Goal: Task Accomplishment & Management: Complete application form

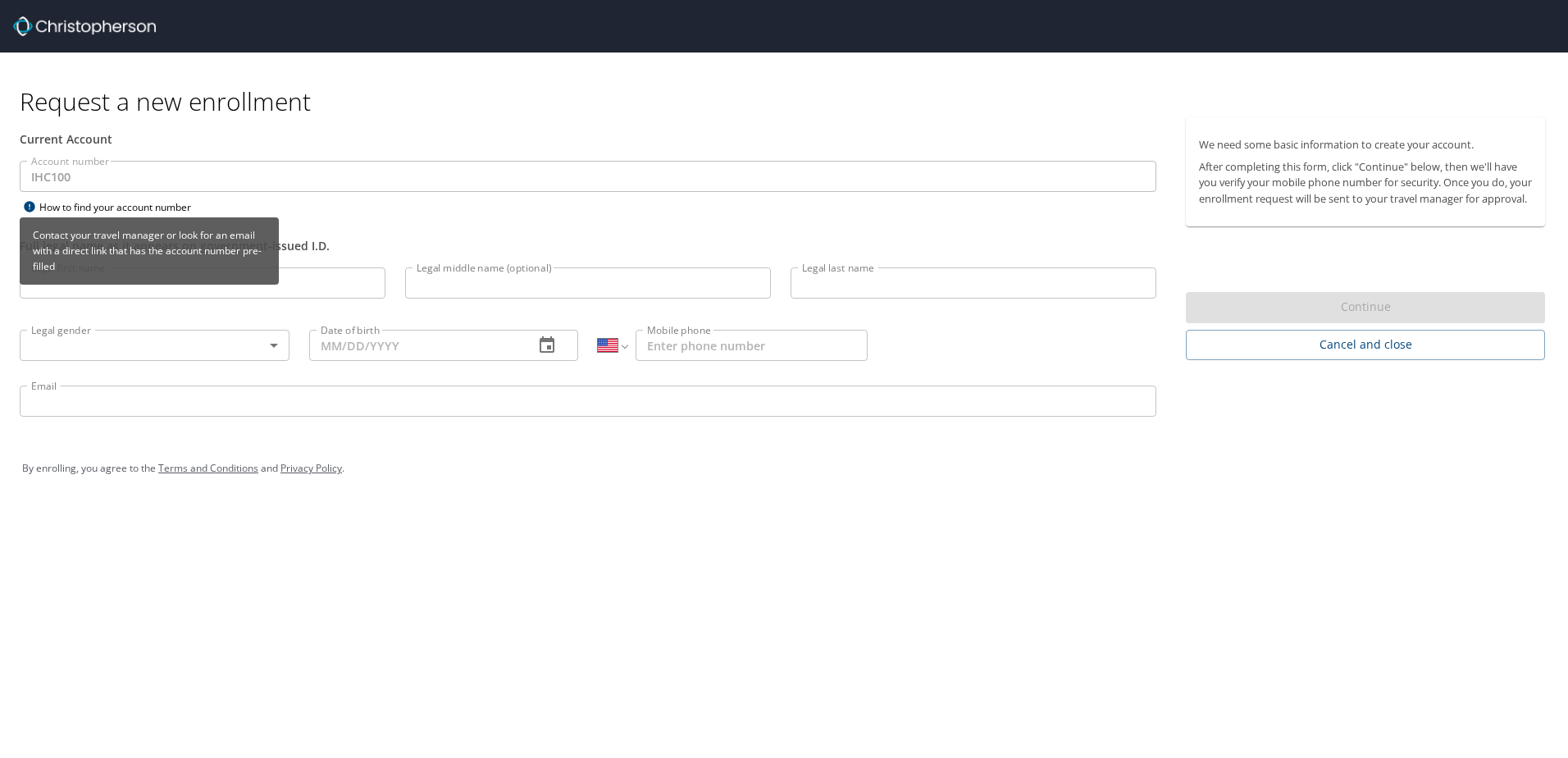
select select "US"
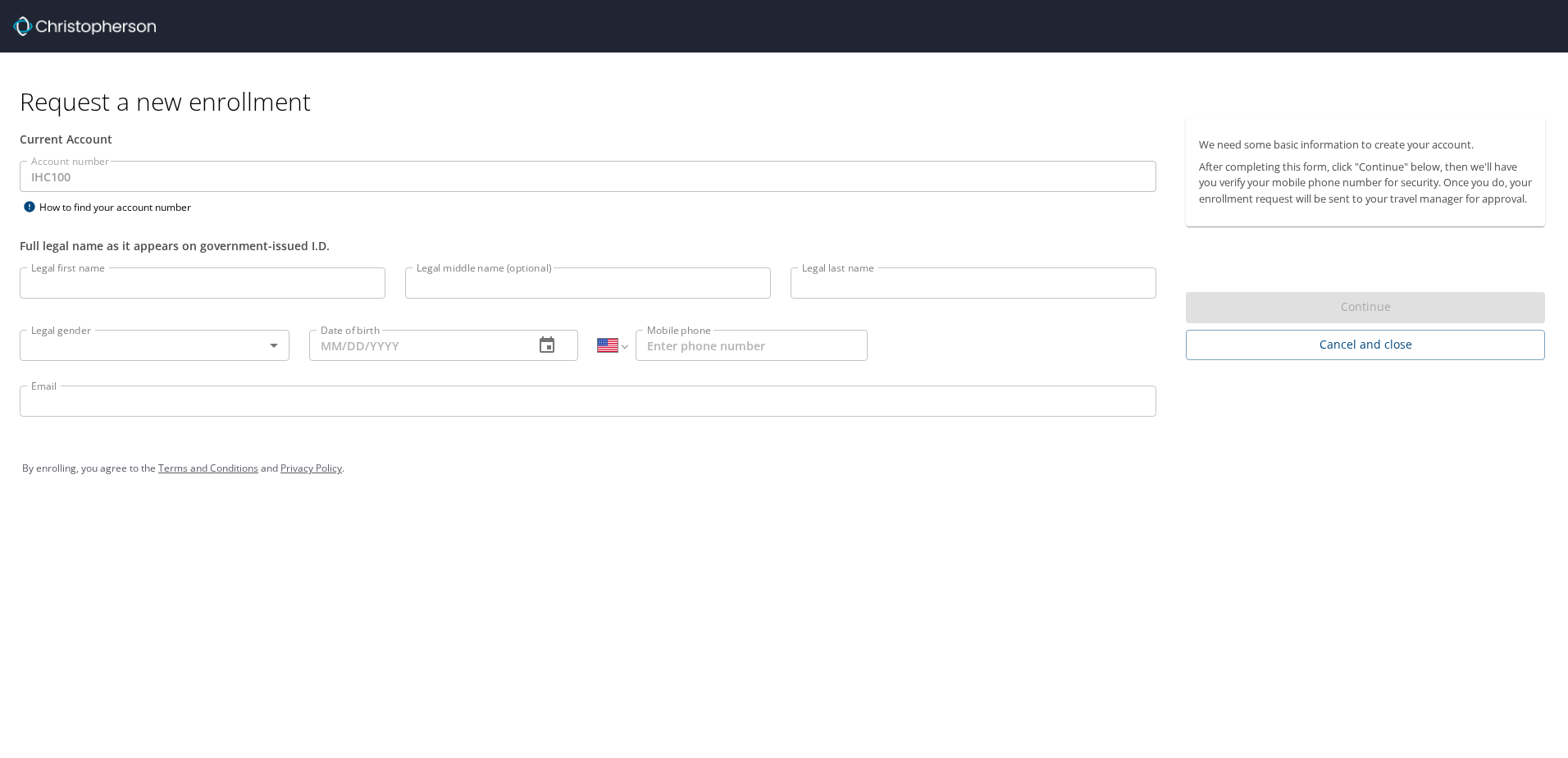
click at [192, 285] on input "Legal first name" at bounding box center [202, 283] width 366 height 31
type input "[PERSON_NAME]"
click at [537, 289] on input "Legal middle name (optional)" at bounding box center [588, 283] width 366 height 31
click at [968, 285] on input "Legal last name" at bounding box center [974, 283] width 366 height 31
type input "Sanchez"
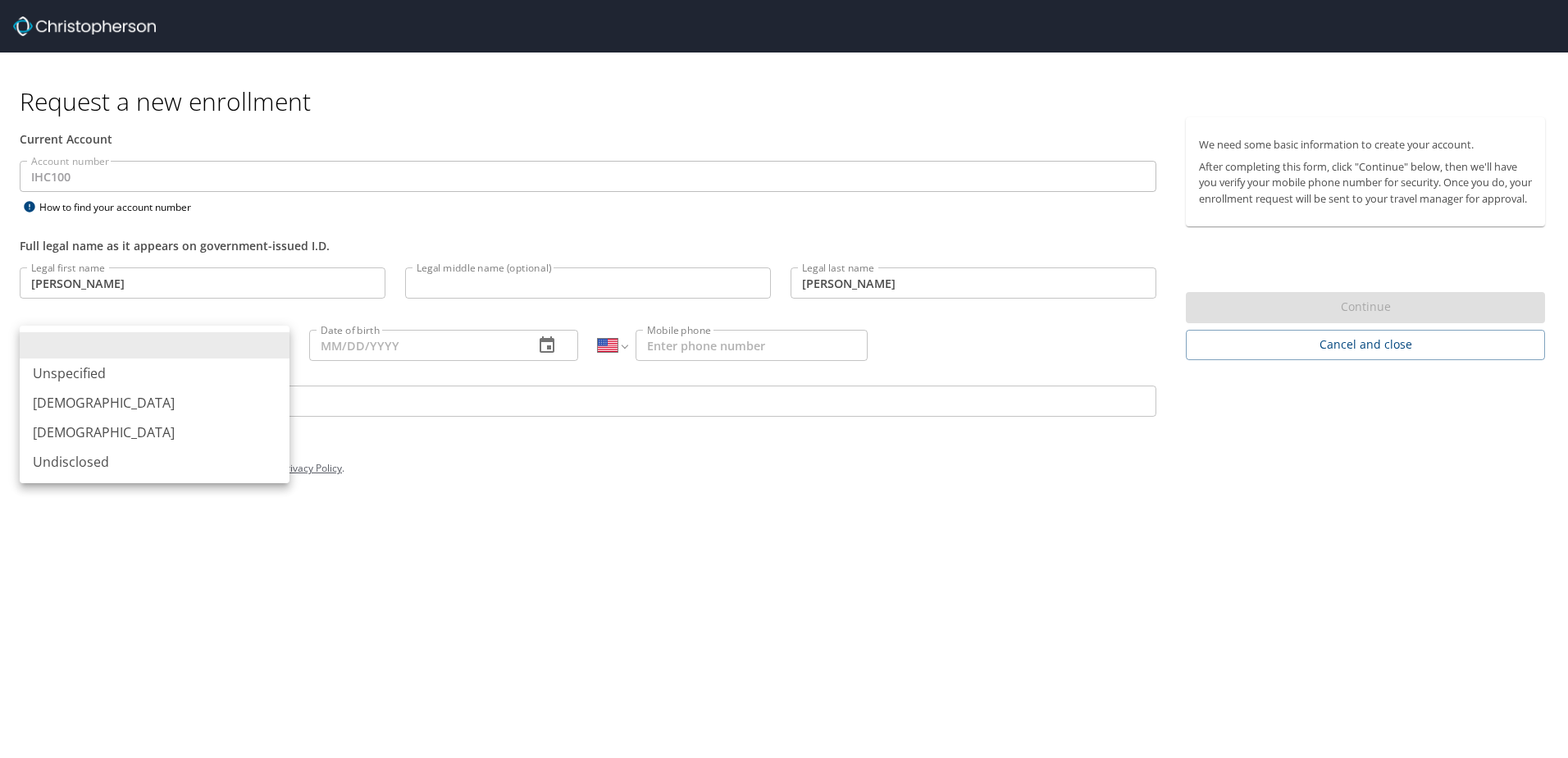
click at [252, 347] on body "Request a new enrollment Current Account Account number IHC100 Account number H…" at bounding box center [784, 379] width 1568 height 758
click at [191, 431] on li "Female" at bounding box center [154, 432] width 270 height 29
type input "Female"
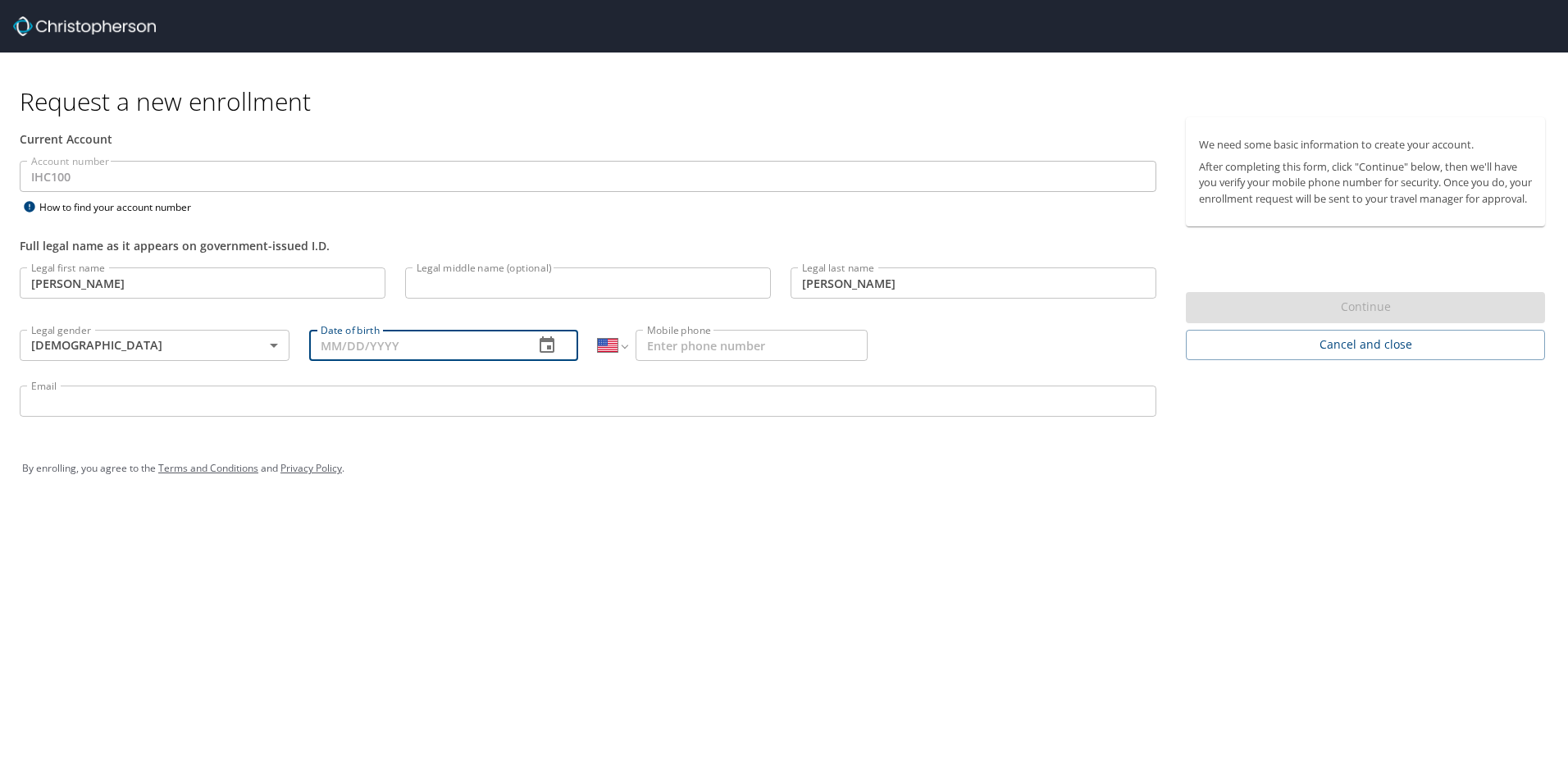
click at [374, 339] on input "Date of birth" at bounding box center [415, 345] width 213 height 31
type input "10/07/1994"
click at [690, 349] on input "Mobile phone" at bounding box center [752, 345] width 232 height 31
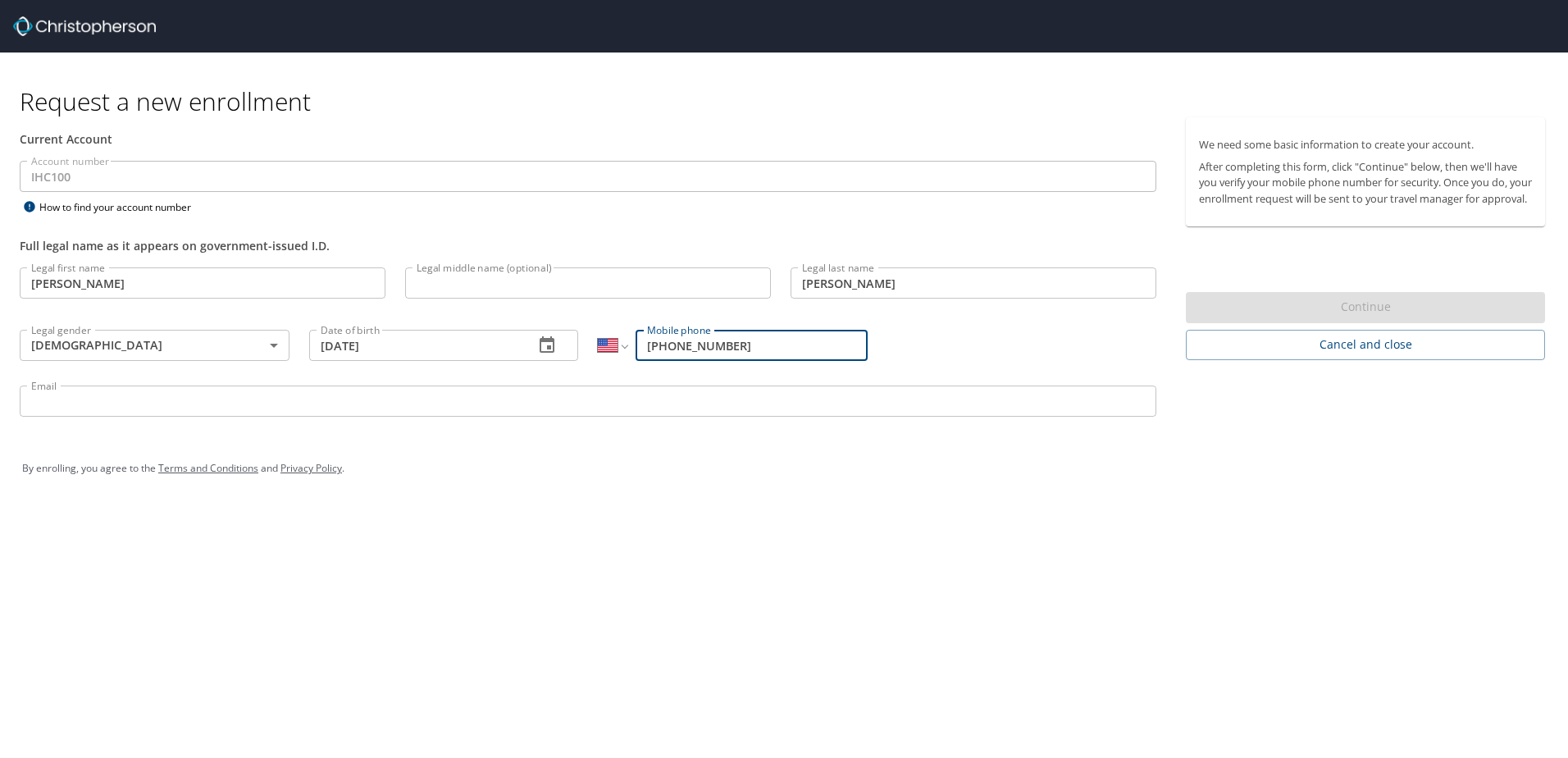
type input "(801) 913-4645"
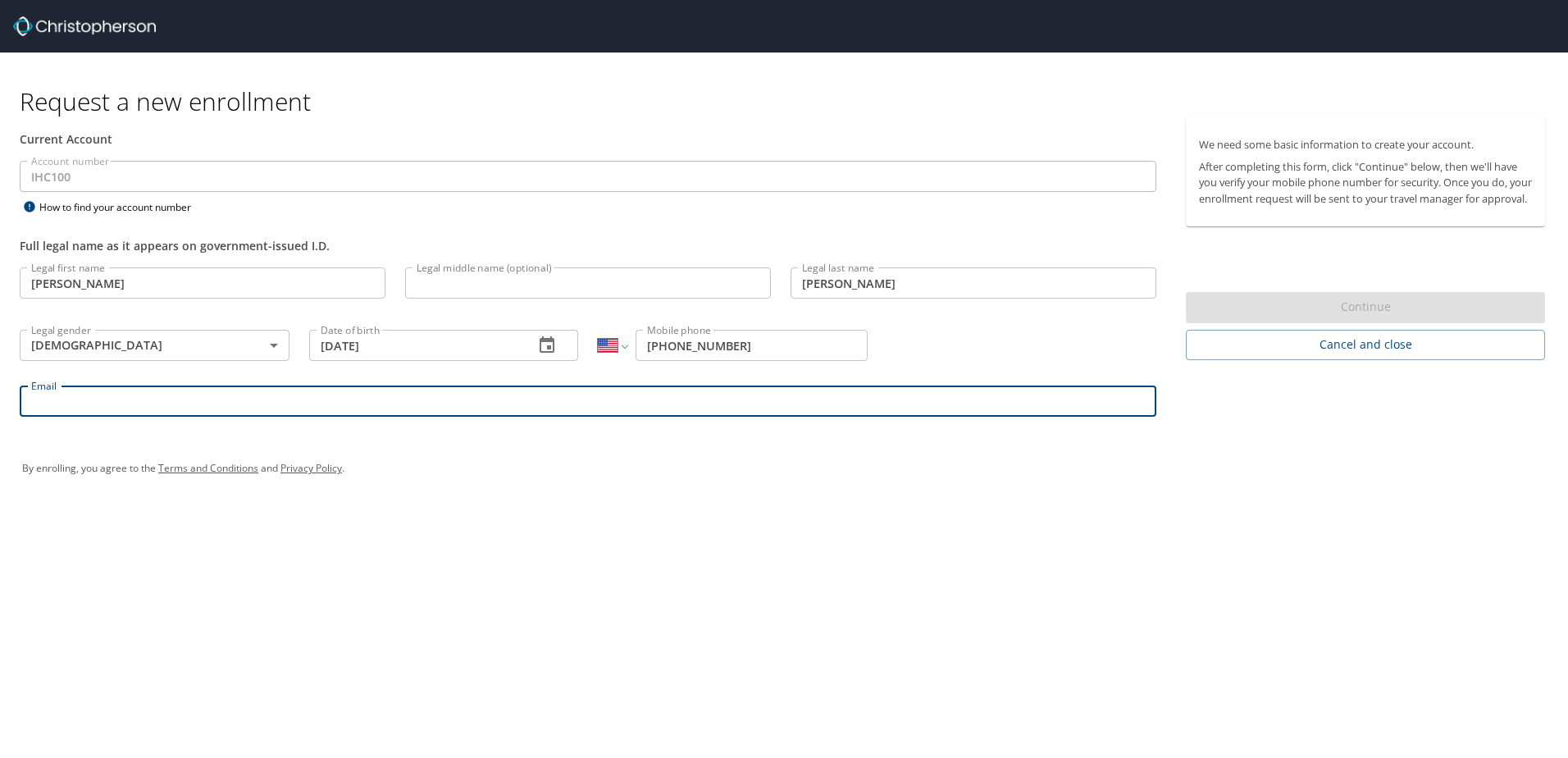
click at [92, 401] on input "Email" at bounding box center [587, 401] width 1136 height 31
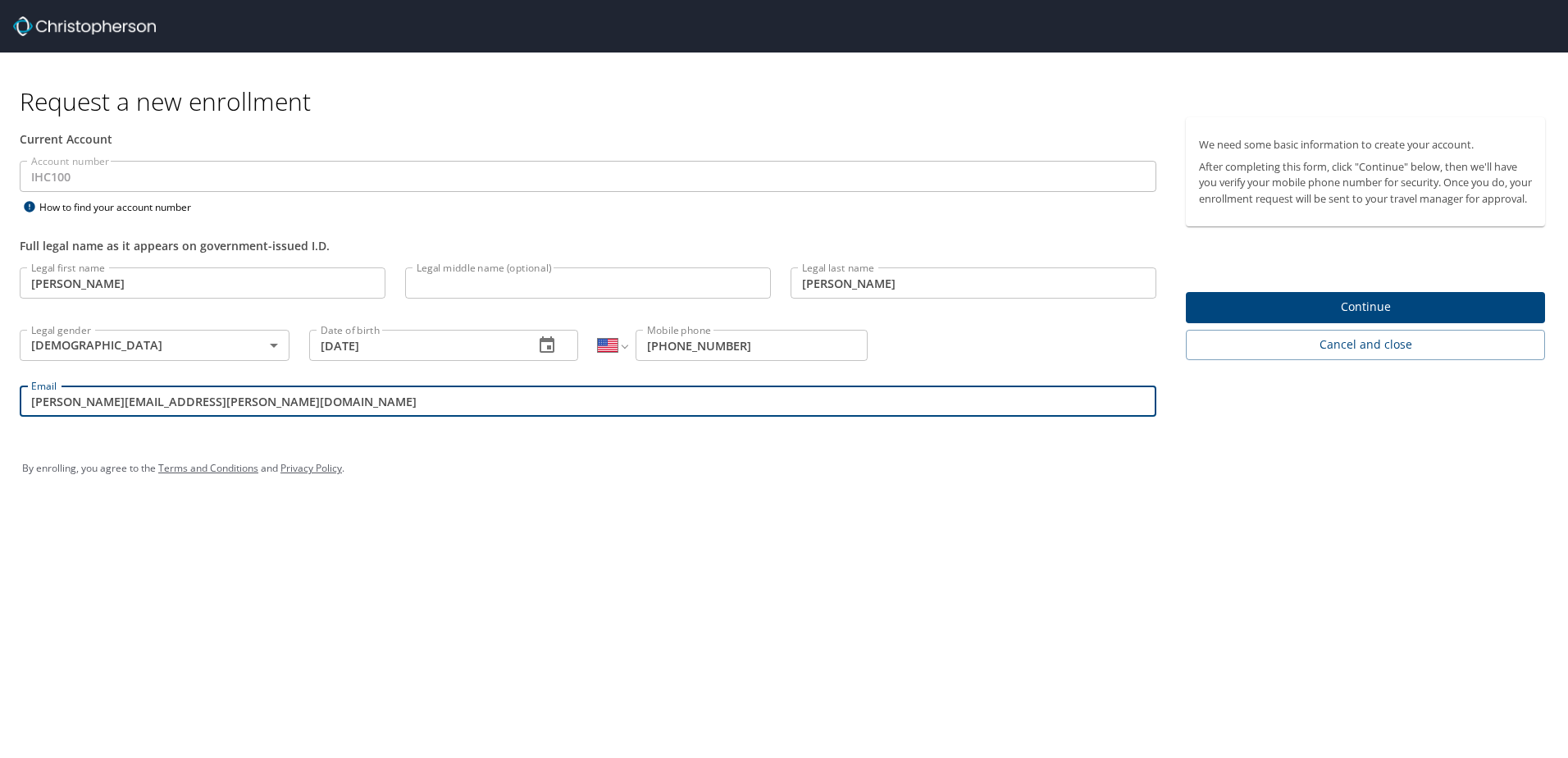
type input "yesenia.sanchez@imail.org"
click at [1336, 317] on span "Continue" at bounding box center [1366, 307] width 333 height 20
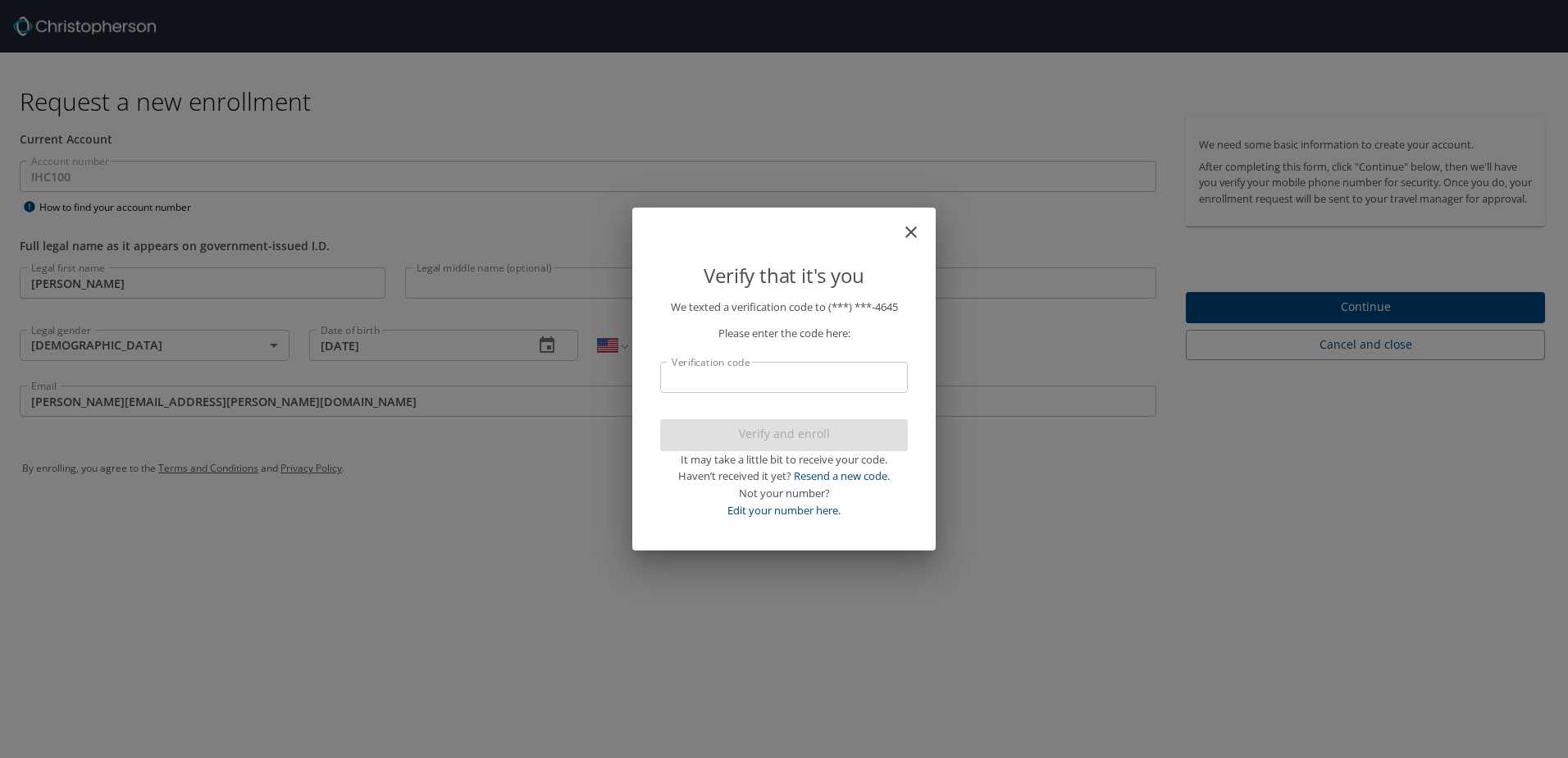
click at [778, 385] on input "Verification code" at bounding box center [783, 377] width 248 height 31
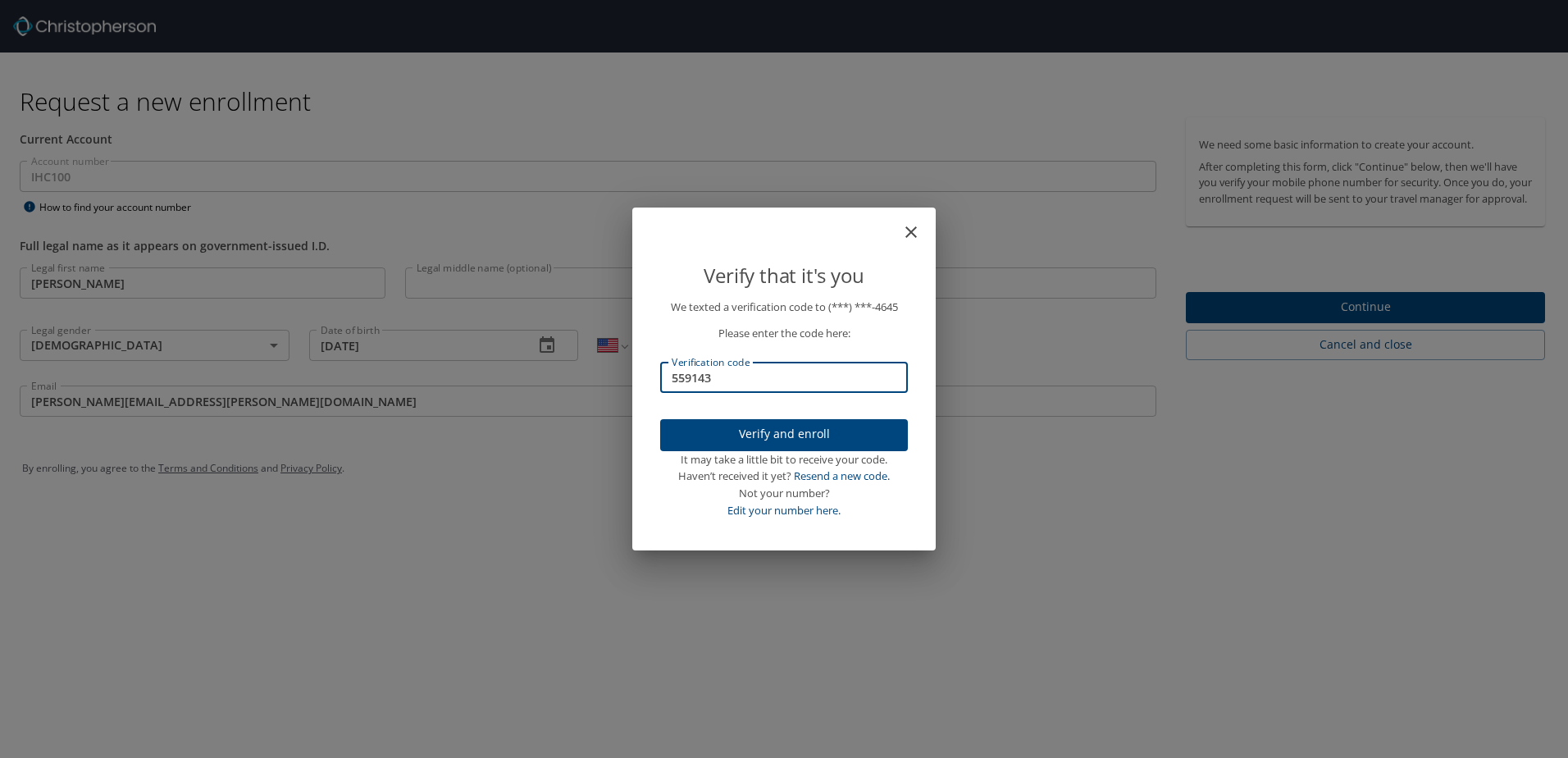
type input "559143"
click at [793, 430] on span "Verify and enroll" at bounding box center [784, 434] width 222 height 20
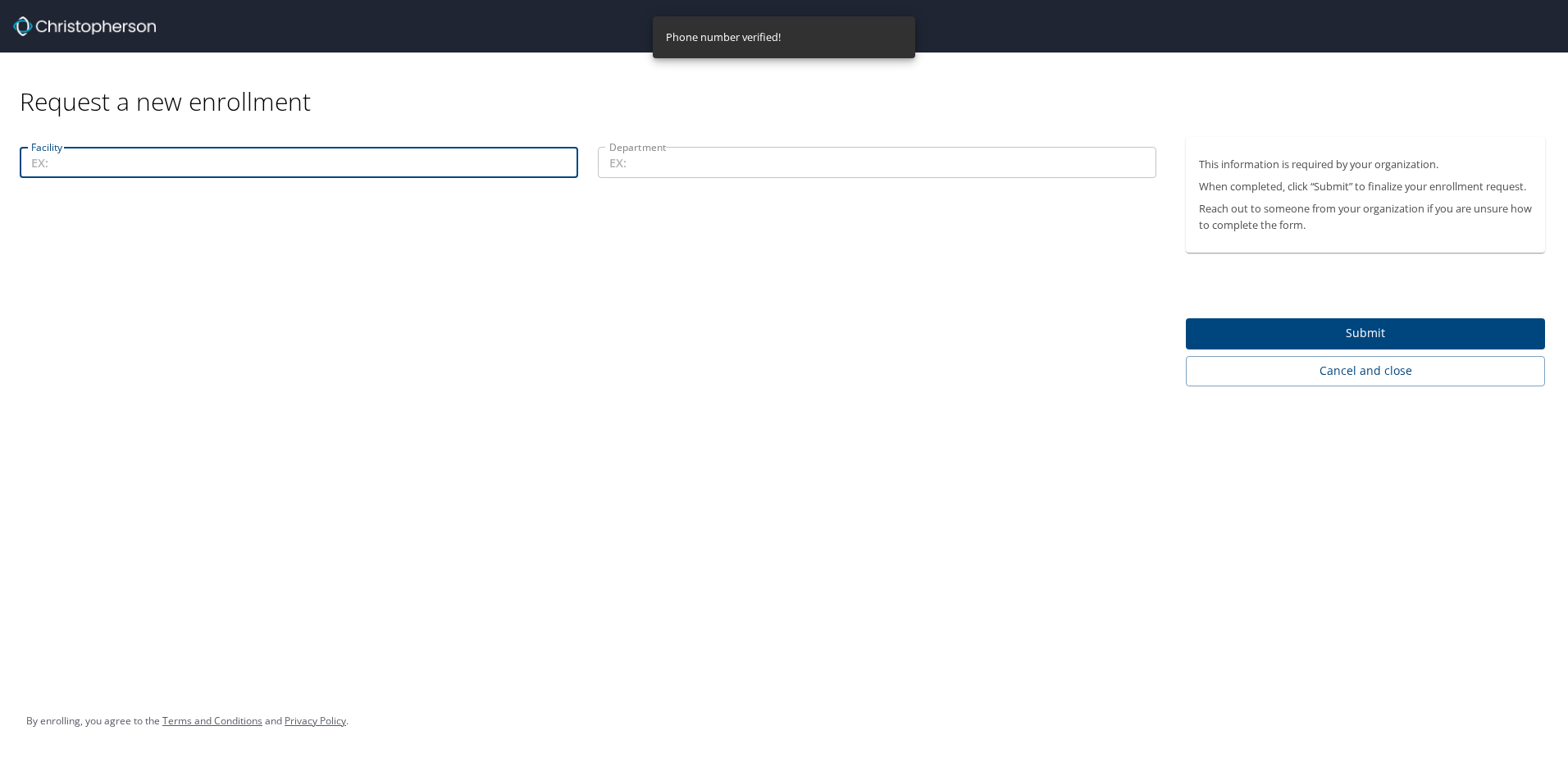
click at [97, 168] on input "Facility" at bounding box center [298, 163] width 559 height 31
type input "Intermountain Medical Center"
click at [640, 174] on input "Department" at bounding box center [877, 163] width 559 height 31
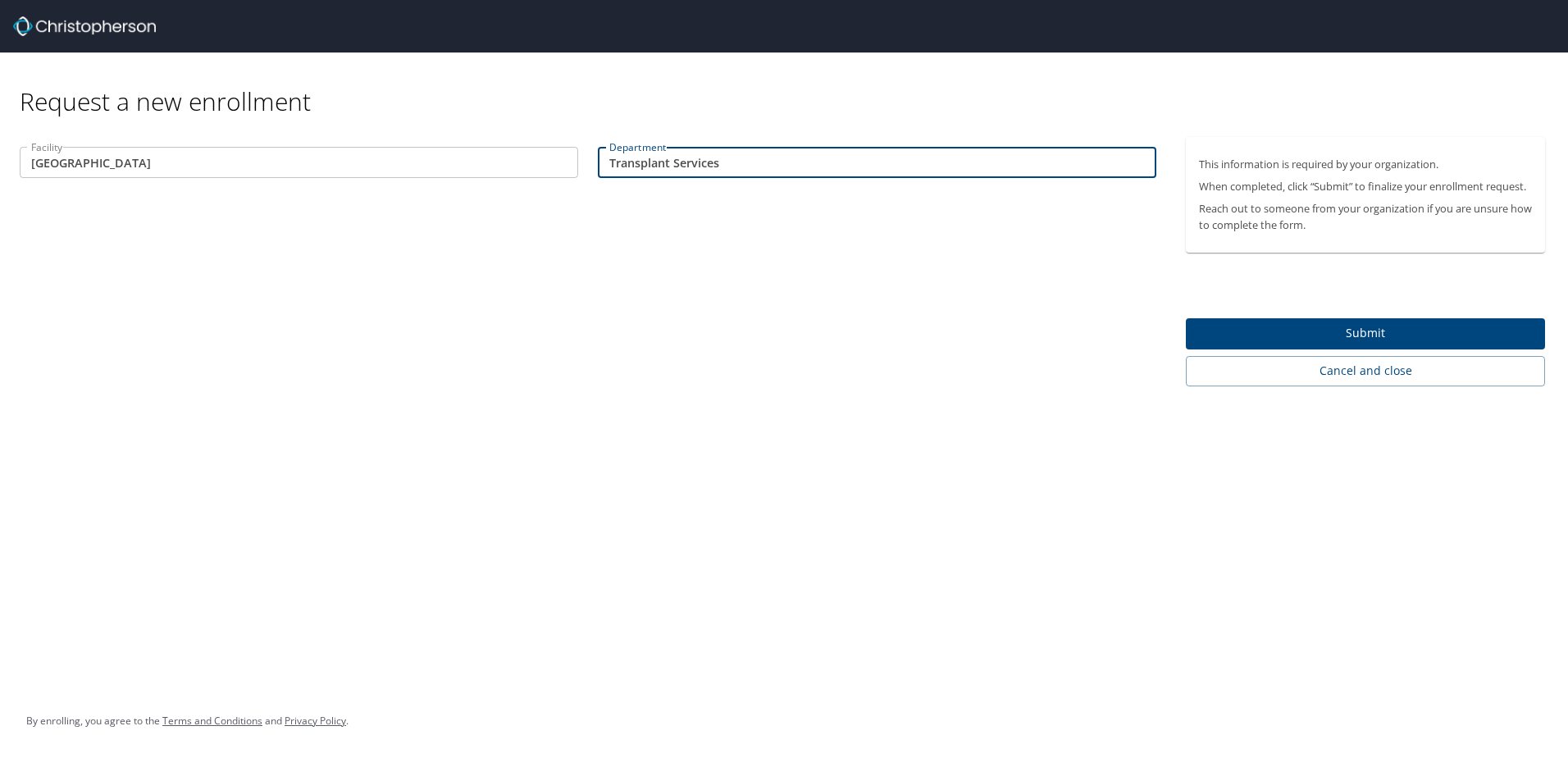
type input "Transplant Services"
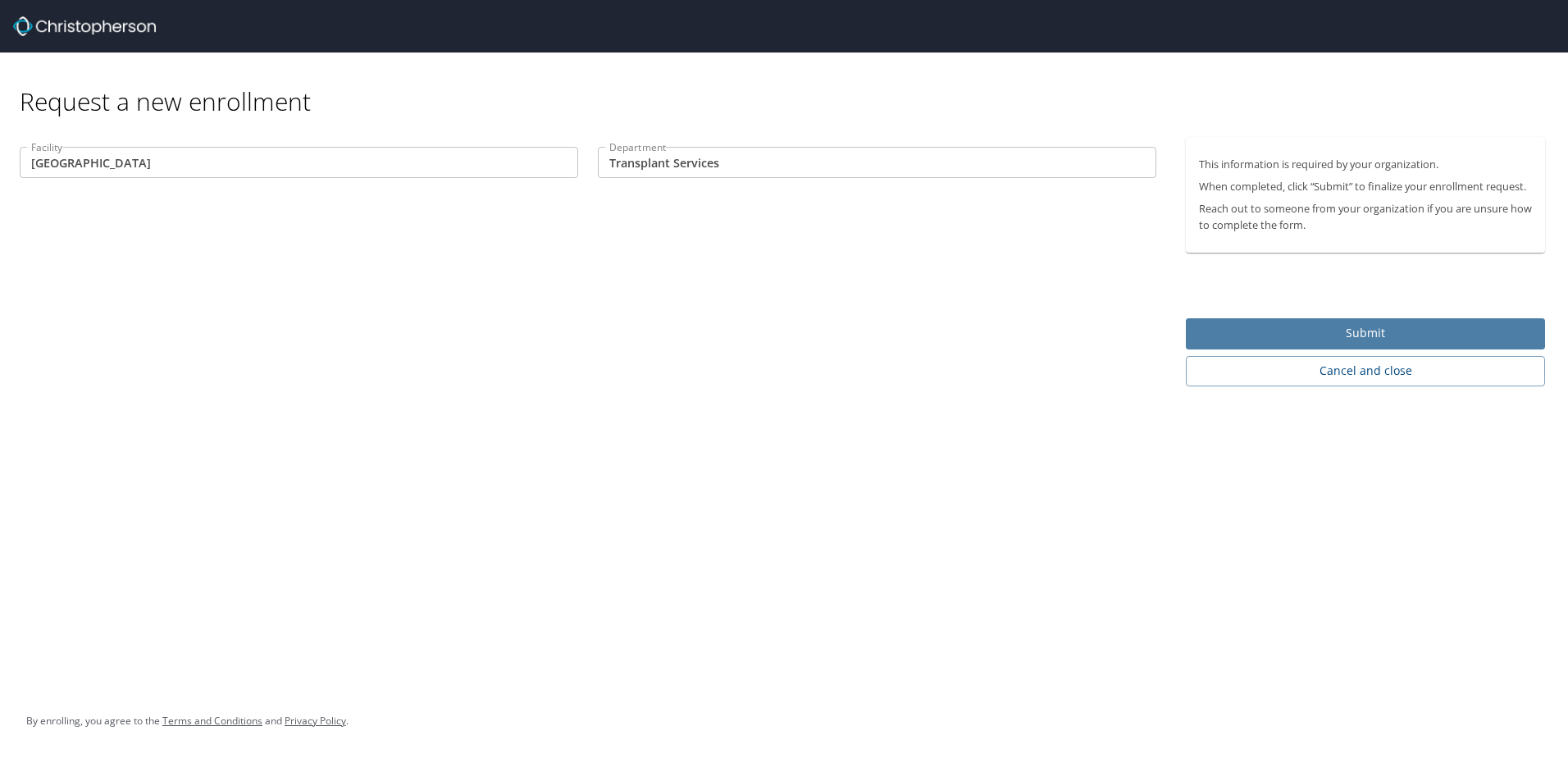
click at [1374, 325] on span "Submit" at bounding box center [1366, 333] width 333 height 20
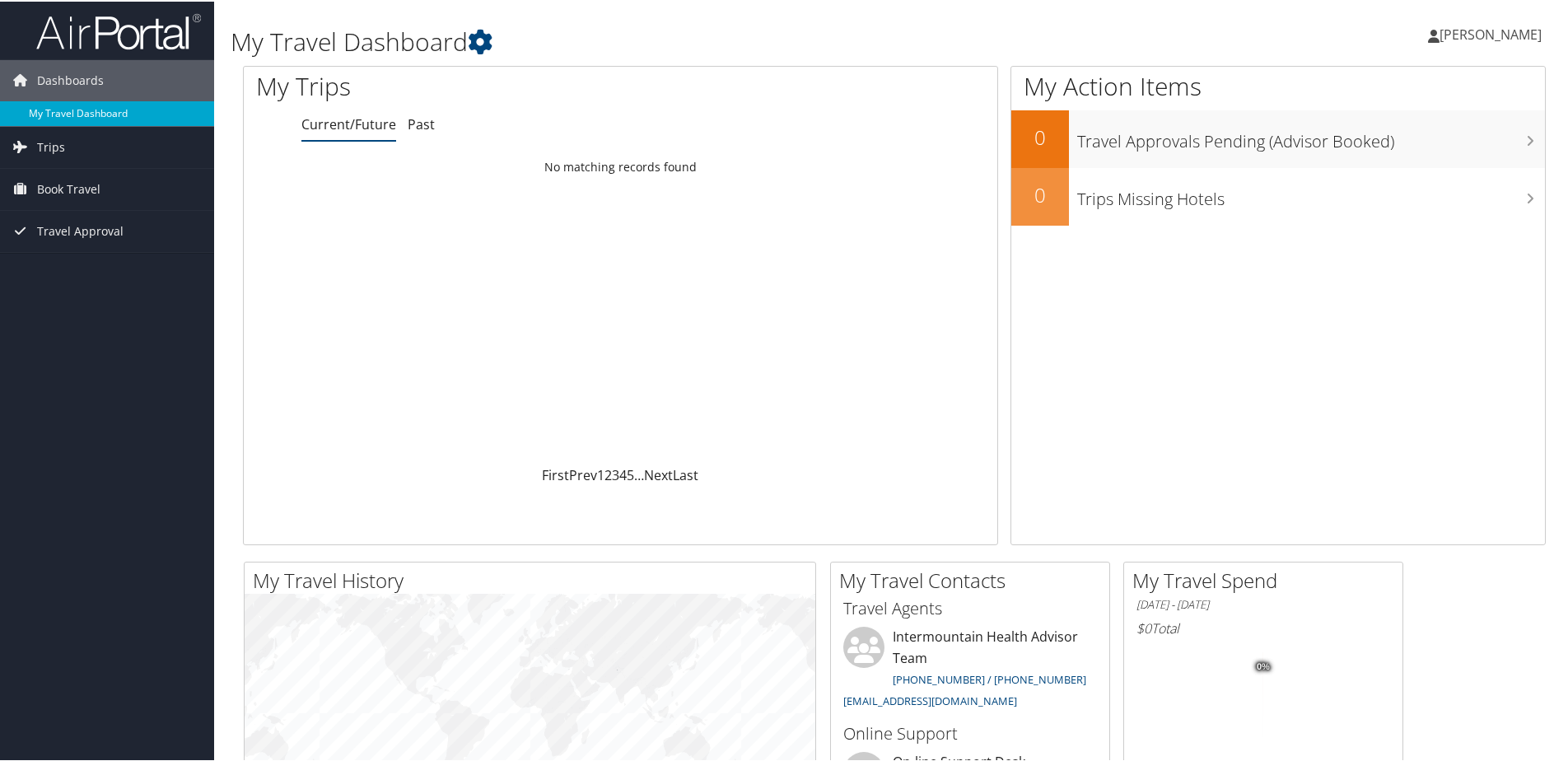
click at [100, 115] on link "My Travel Dashboard" at bounding box center [107, 112] width 214 height 25
click at [1440, 41] on span "[PERSON_NAME]" at bounding box center [1490, 33] width 103 height 18
click at [1423, 150] on link "View Travel Profile" at bounding box center [1446, 146] width 184 height 28
click at [107, 231] on span "Travel Approval" at bounding box center [80, 229] width 87 height 42
click at [481, 43] on icon at bounding box center [480, 40] width 25 height 25
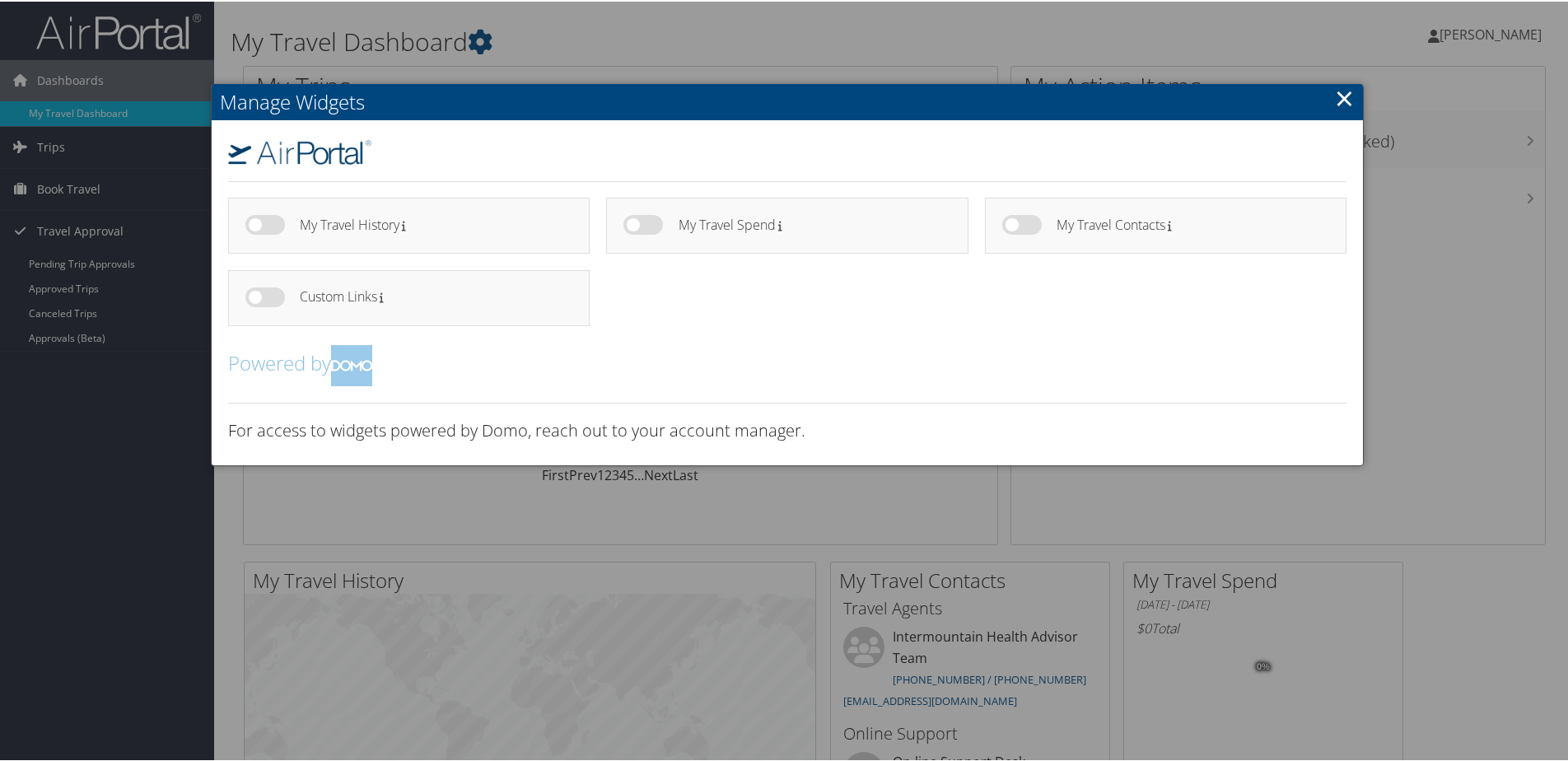
click at [913, 64] on div at bounding box center [787, 380] width 1574 height 761
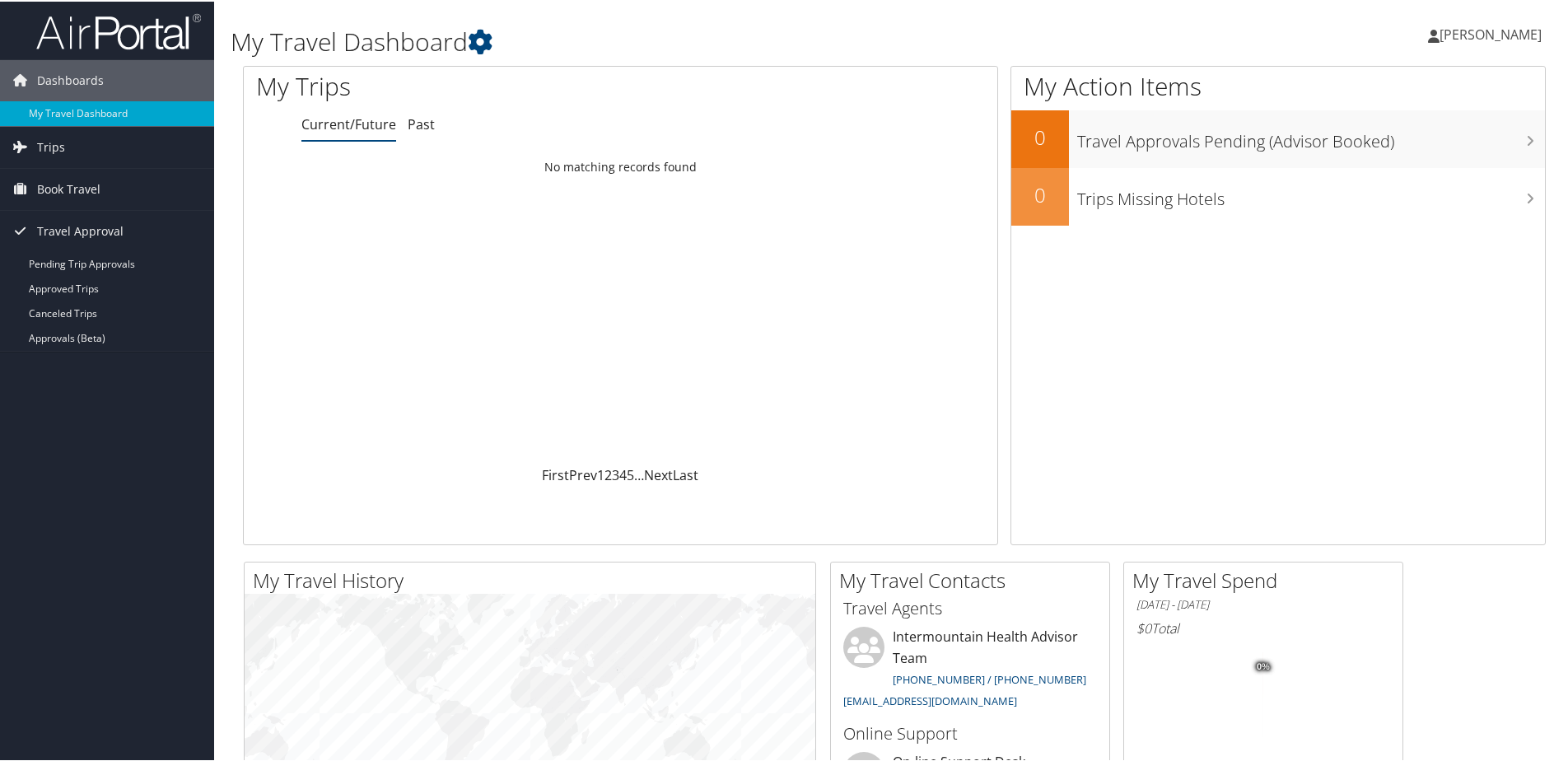
click at [1489, 32] on span "[PERSON_NAME]" at bounding box center [1490, 33] width 103 height 18
click at [1391, 98] on link "My Settings" at bounding box center [1446, 91] width 184 height 28
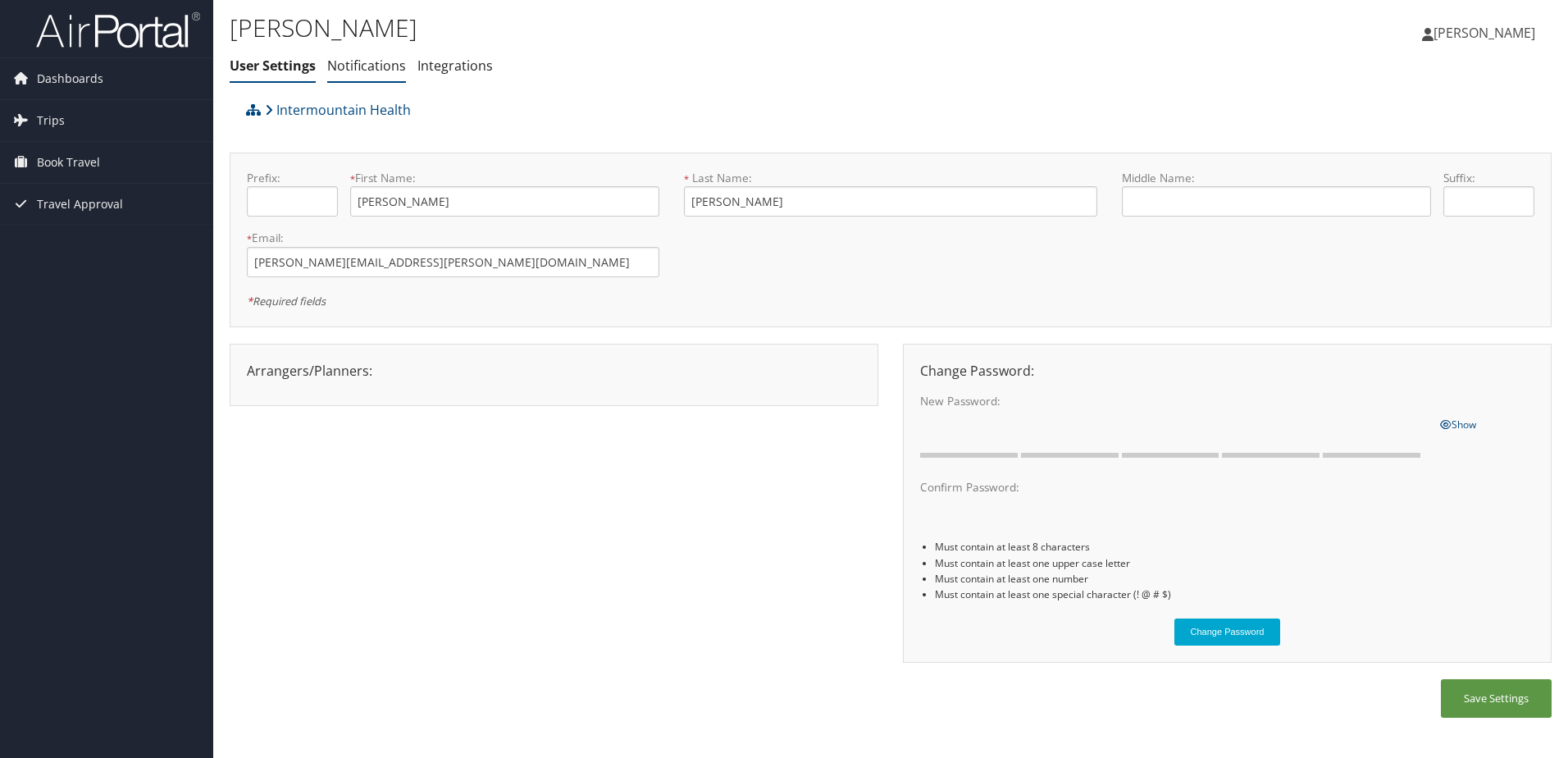
click at [385, 64] on link "Notifications" at bounding box center [367, 65] width 79 height 18
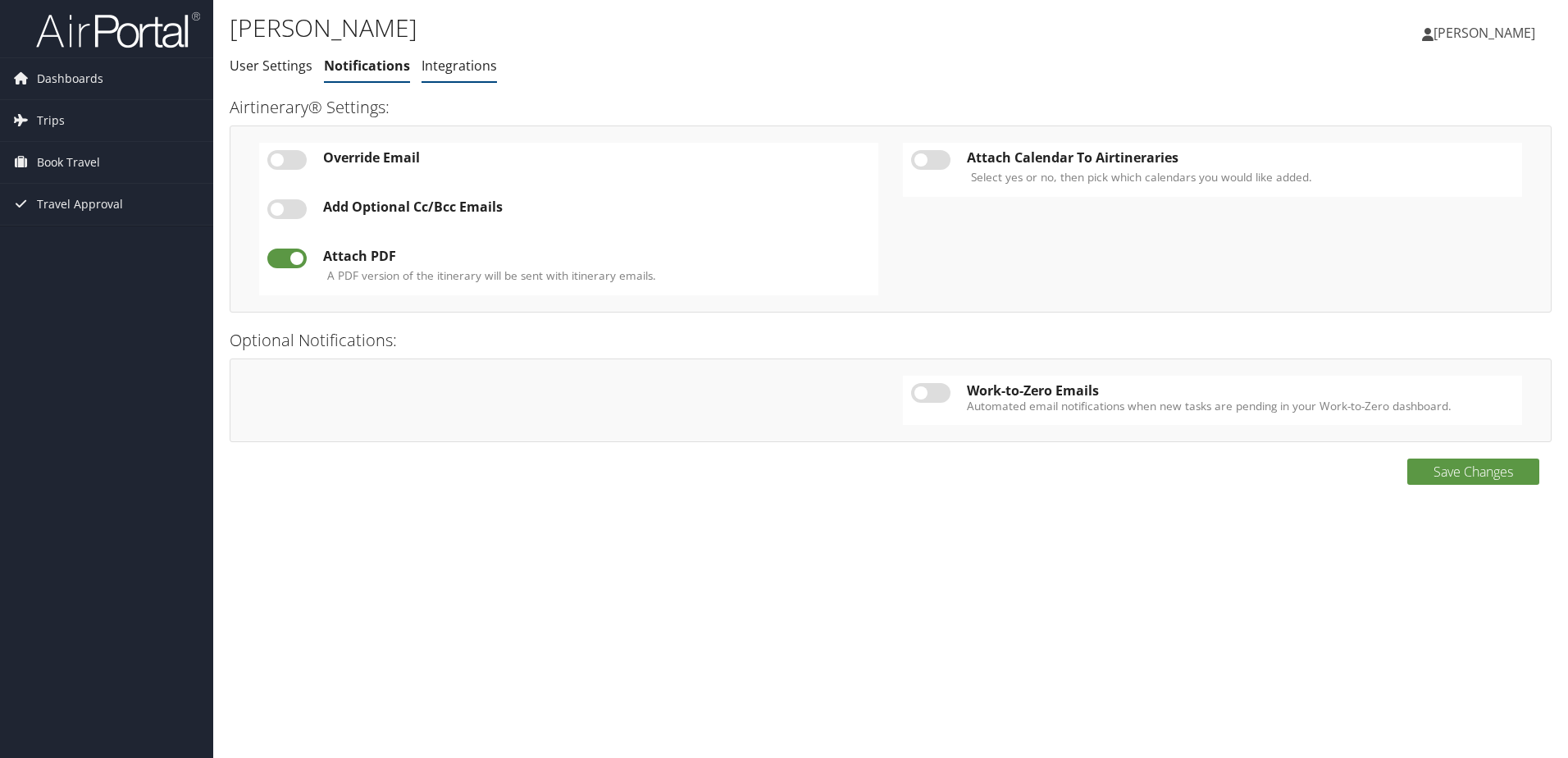
click at [444, 72] on link "Integrations" at bounding box center [459, 65] width 75 height 18
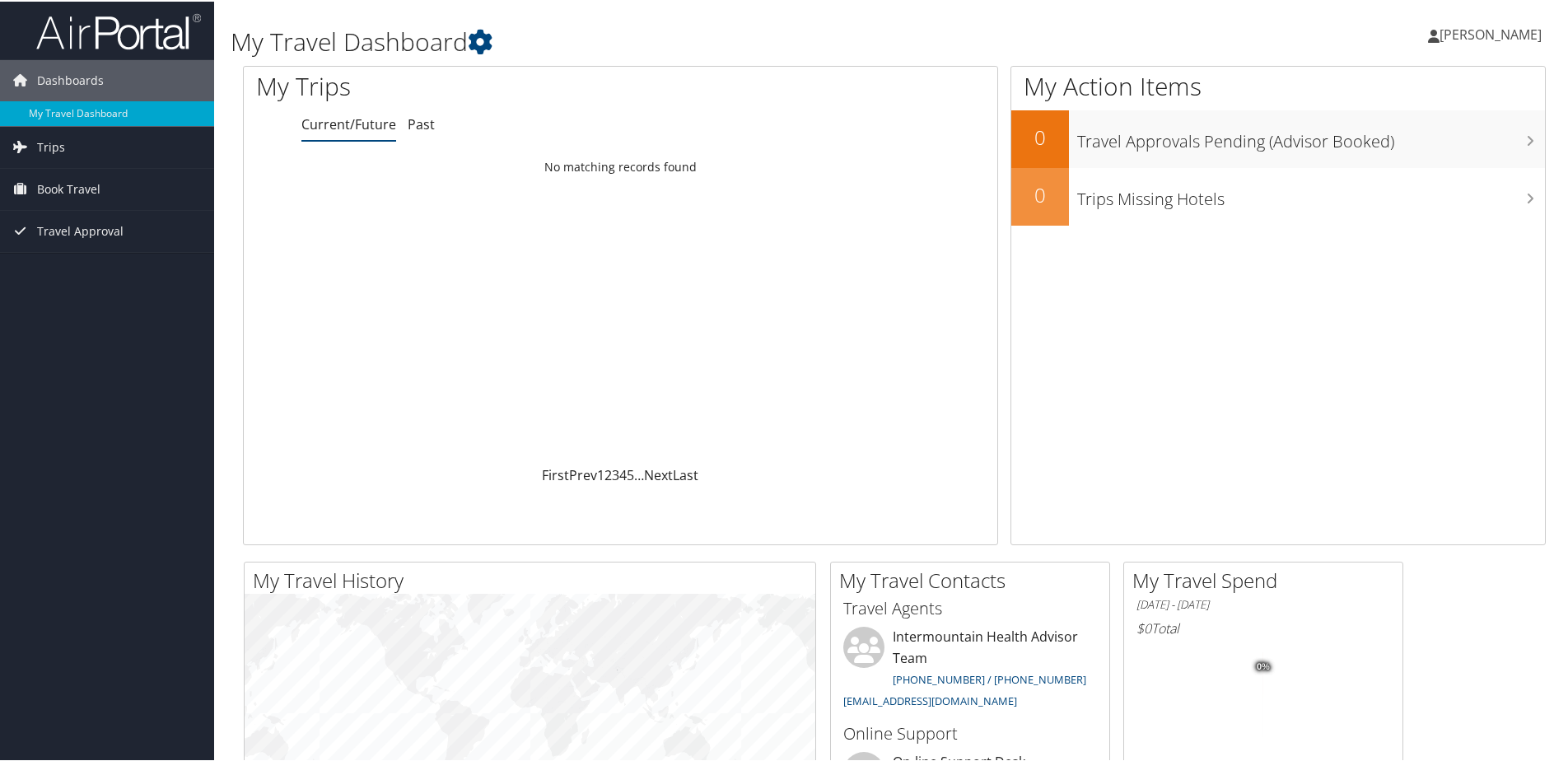
click at [1504, 29] on span "[PERSON_NAME]" at bounding box center [1490, 33] width 103 height 18
click at [1447, 146] on link "View Travel Profile" at bounding box center [1446, 146] width 184 height 28
